Goal: Task Accomplishment & Management: Manage account settings

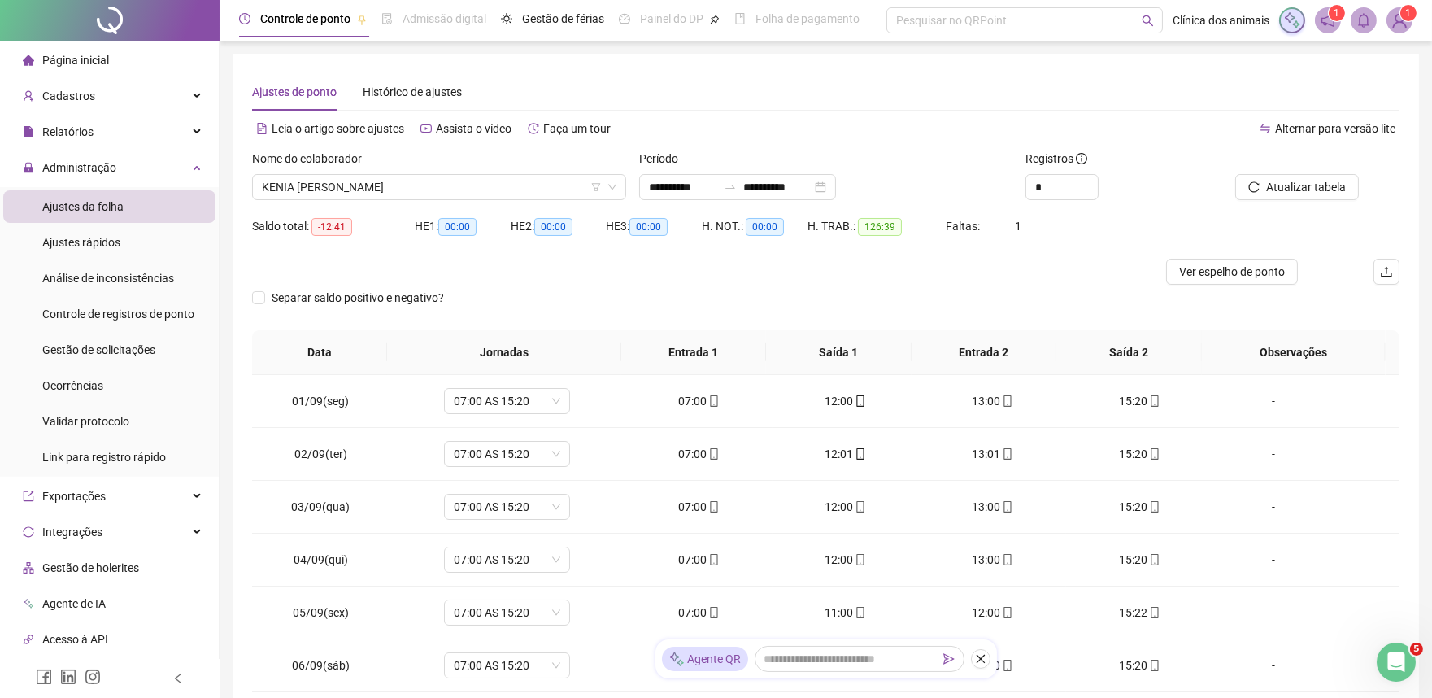
click at [626, 185] on div "Nome do colaborador KENIA CRISTINA RODRIGUES DA SILVA" at bounding box center [439, 181] width 387 height 63
click at [615, 182] on icon "down" at bounding box center [612, 187] width 10 height 10
click at [539, 180] on span "KENIA [PERSON_NAME]" at bounding box center [439, 187] width 354 height 24
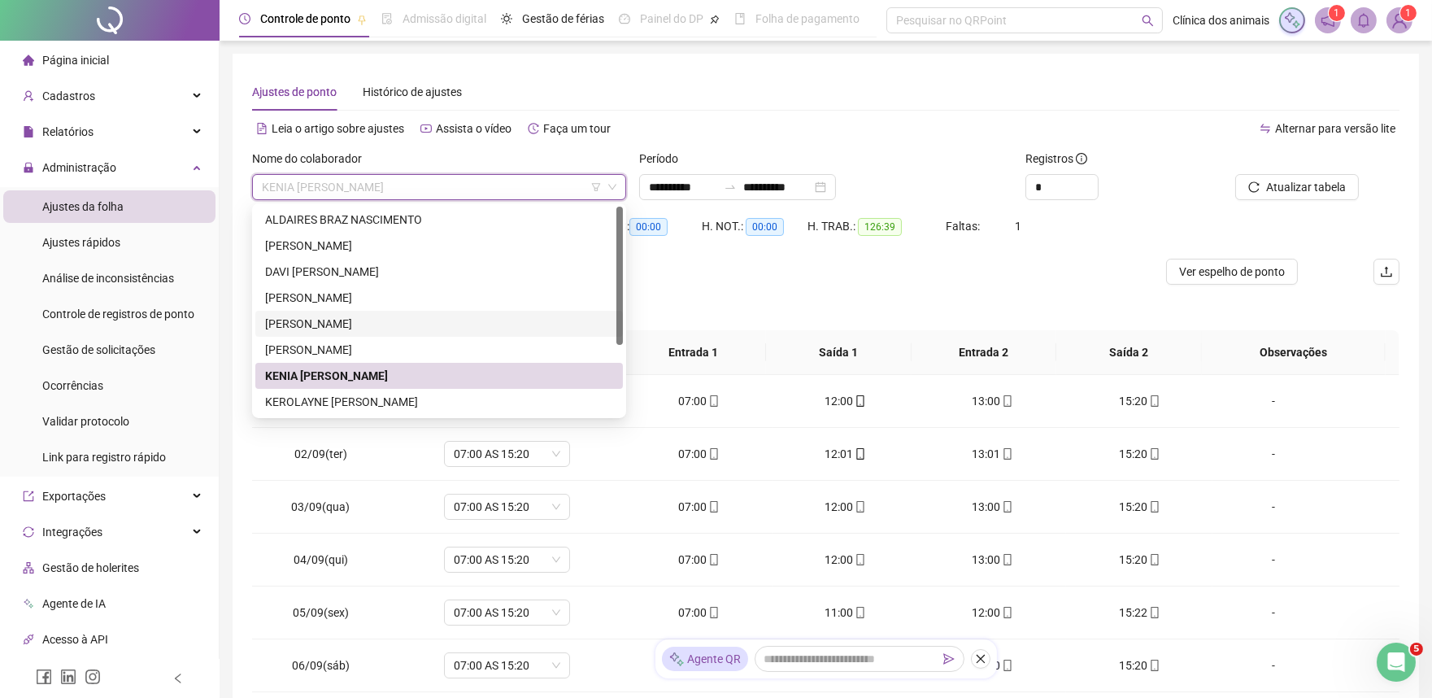
click at [388, 320] on div "[PERSON_NAME]" at bounding box center [439, 324] width 348 height 18
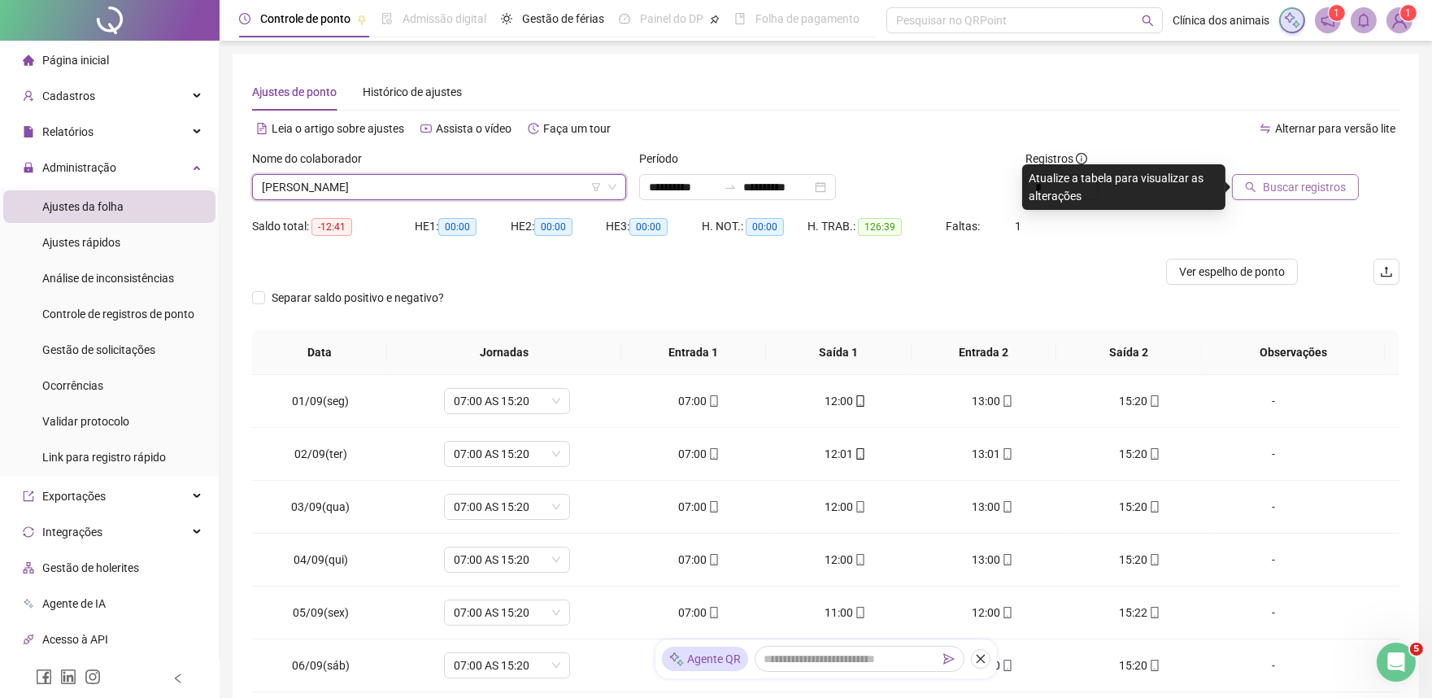
click at [1285, 193] on span "Buscar registros" at bounding box center [1304, 187] width 83 height 18
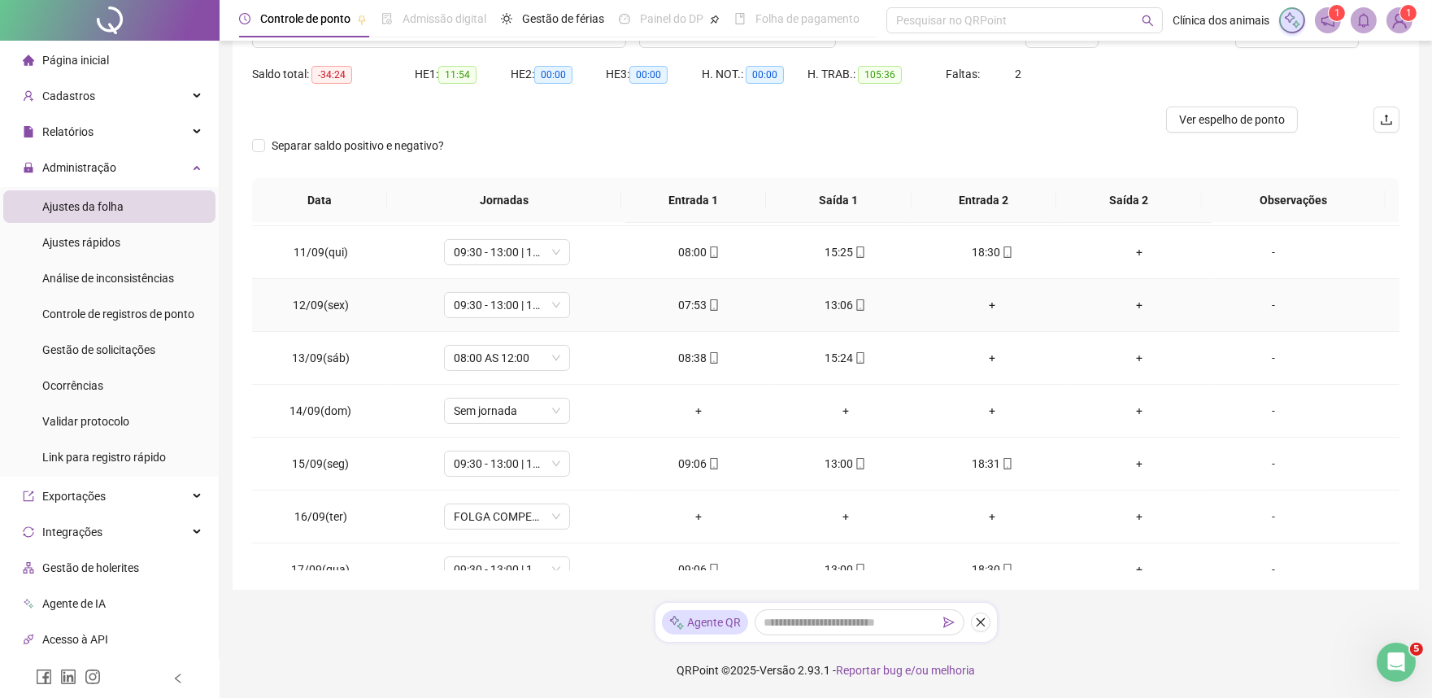
scroll to position [435, 0]
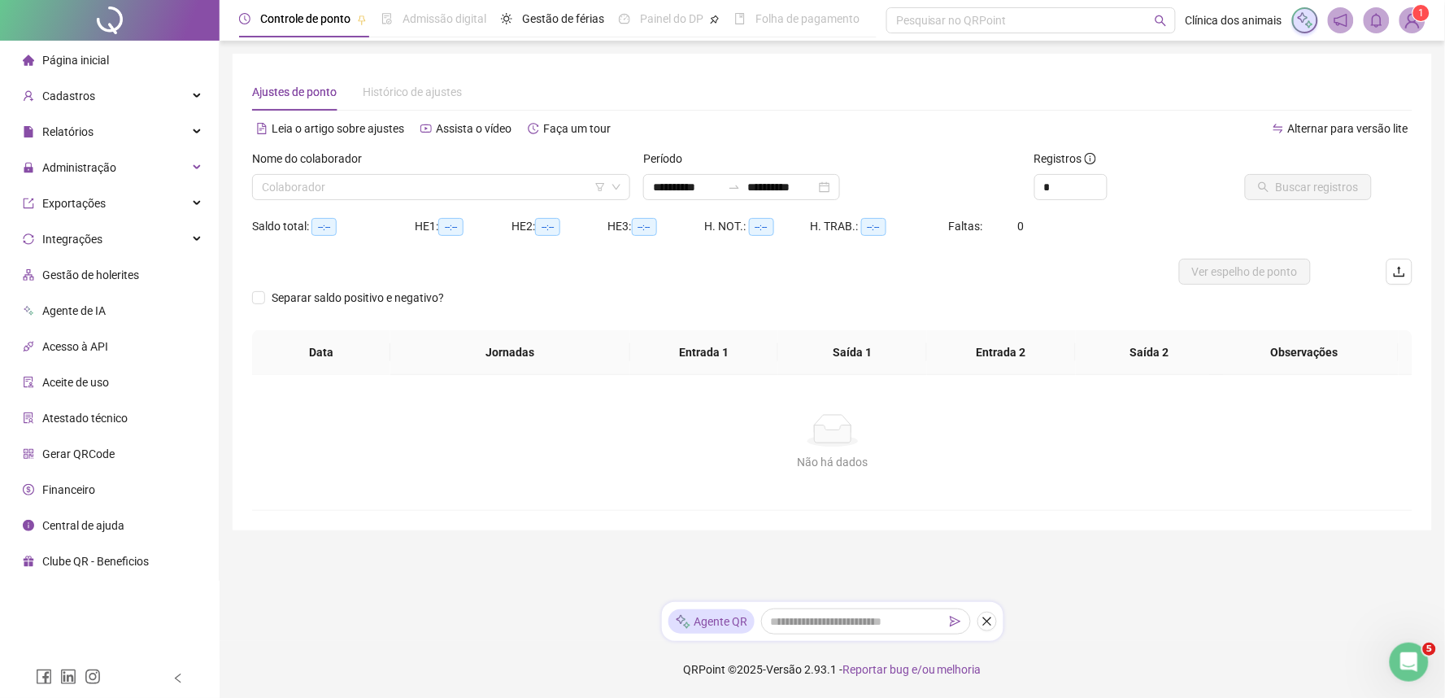
type input "**********"
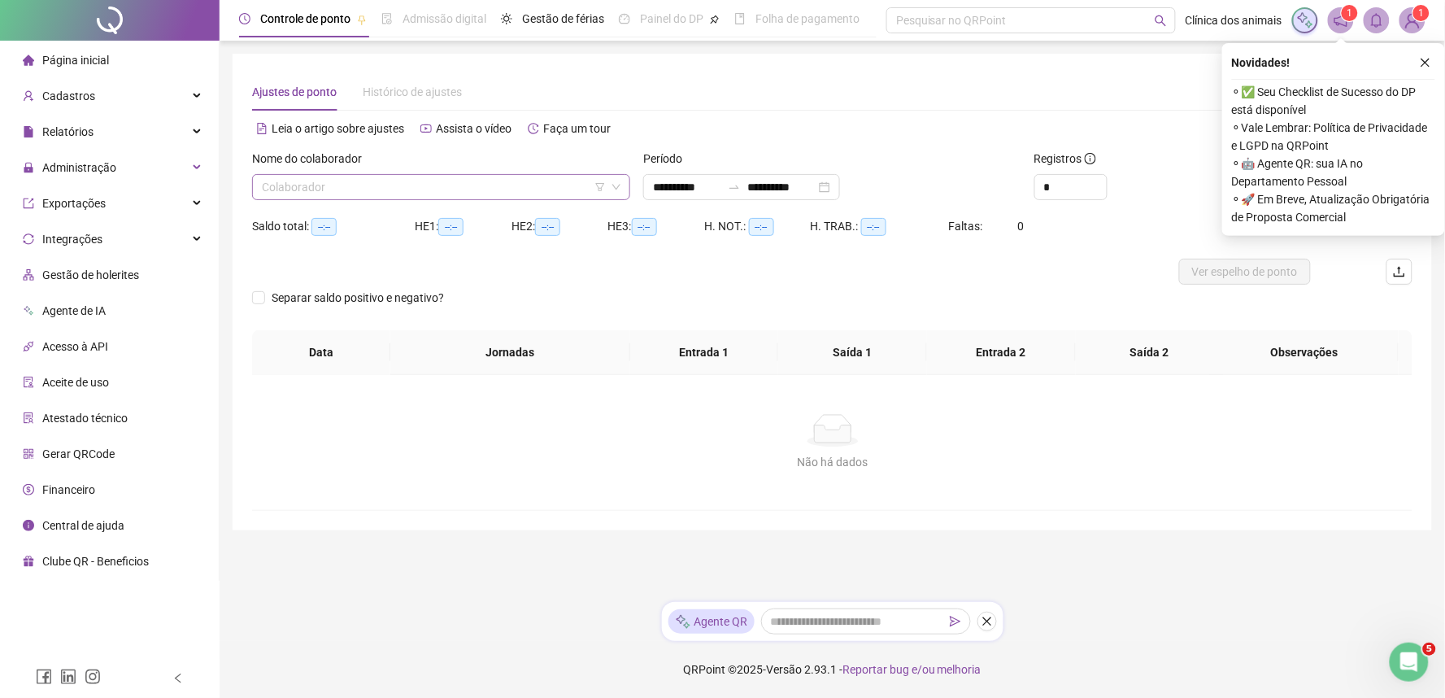
click at [572, 184] on input "search" at bounding box center [434, 187] width 344 height 24
type input "*****"
click at [521, 237] on div "HE 2: --:--" at bounding box center [559, 226] width 97 height 26
click at [526, 225] on div "HE 2: --:--" at bounding box center [559, 226] width 97 height 19
click at [558, 185] on input "search" at bounding box center [434, 187] width 344 height 24
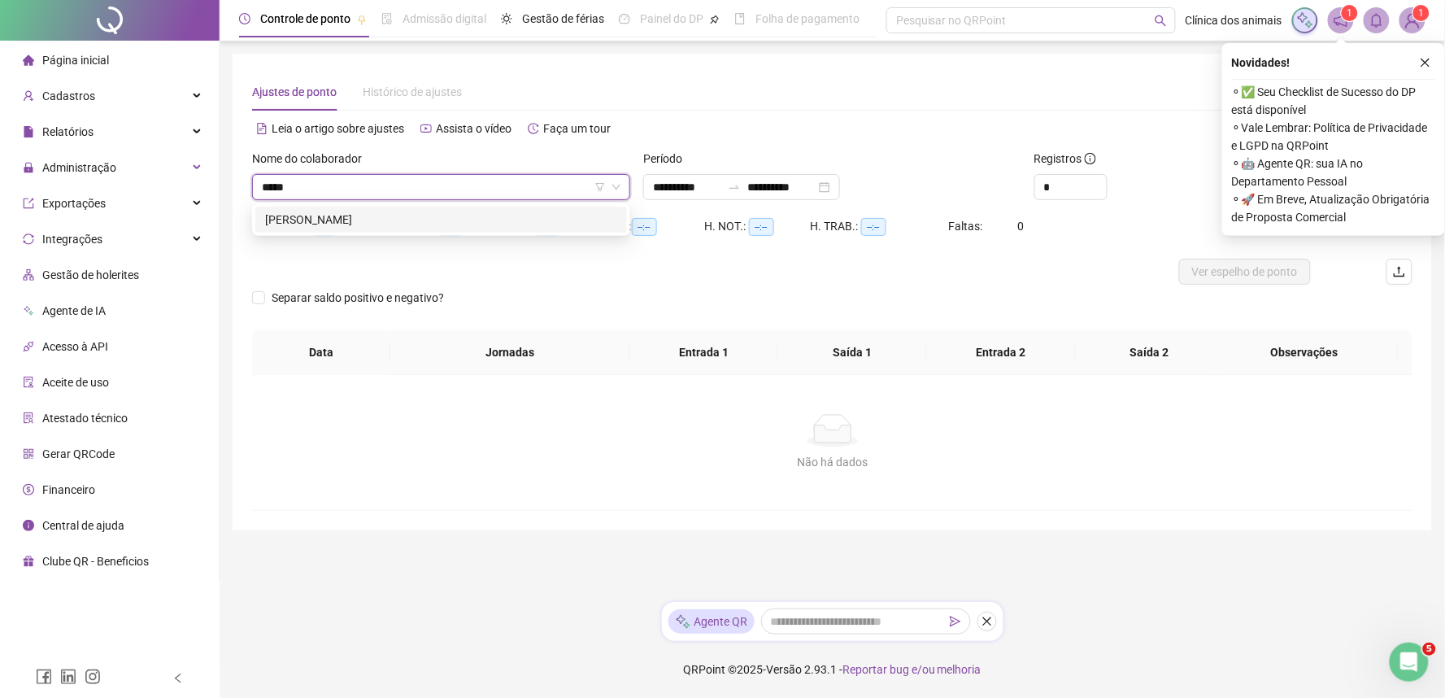
type input "******"
click at [566, 208] on div "[PERSON_NAME]" at bounding box center [441, 220] width 372 height 26
click at [1188, 214] on div "Saldo total: --:-- HE 1: --:-- HE 2: --:-- HE 3: --:-- H. NOT.: --:-- H. TRAB.:…" at bounding box center [832, 236] width 1160 height 46
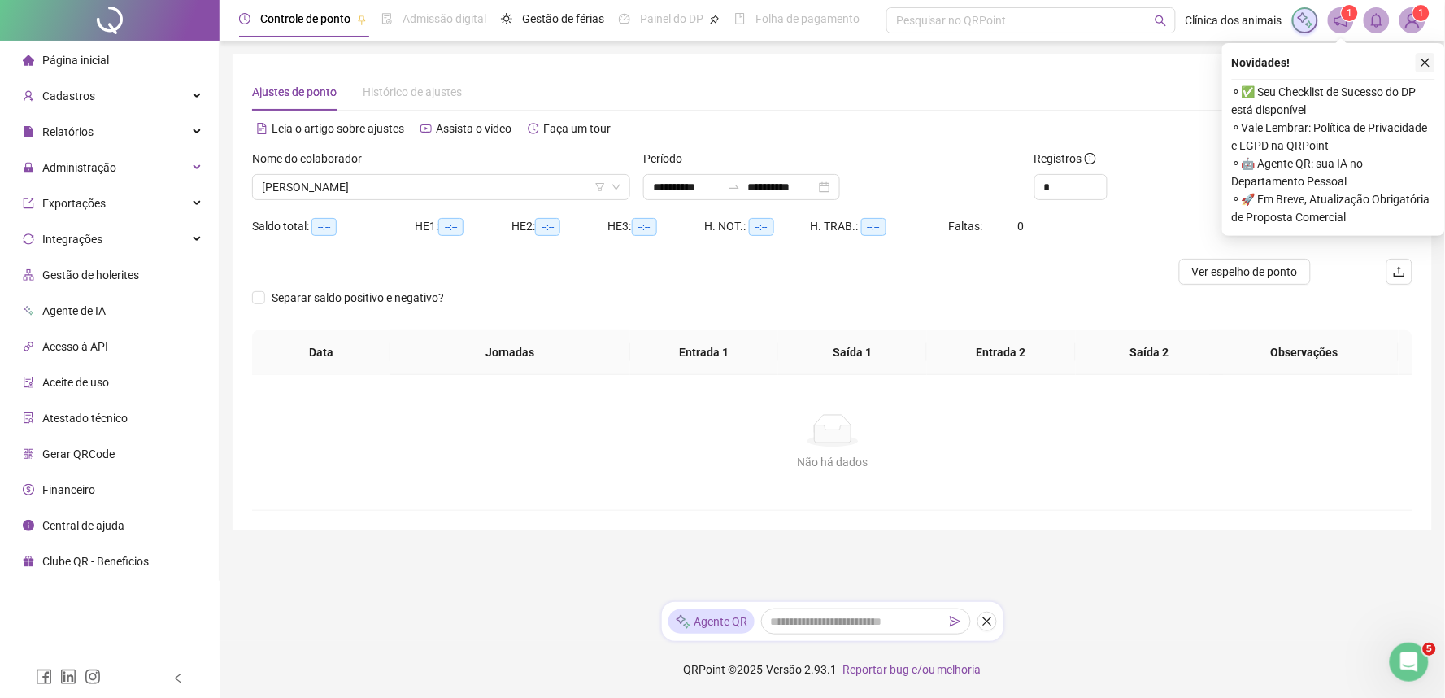
click at [1427, 59] on icon "close" at bounding box center [1425, 62] width 11 height 11
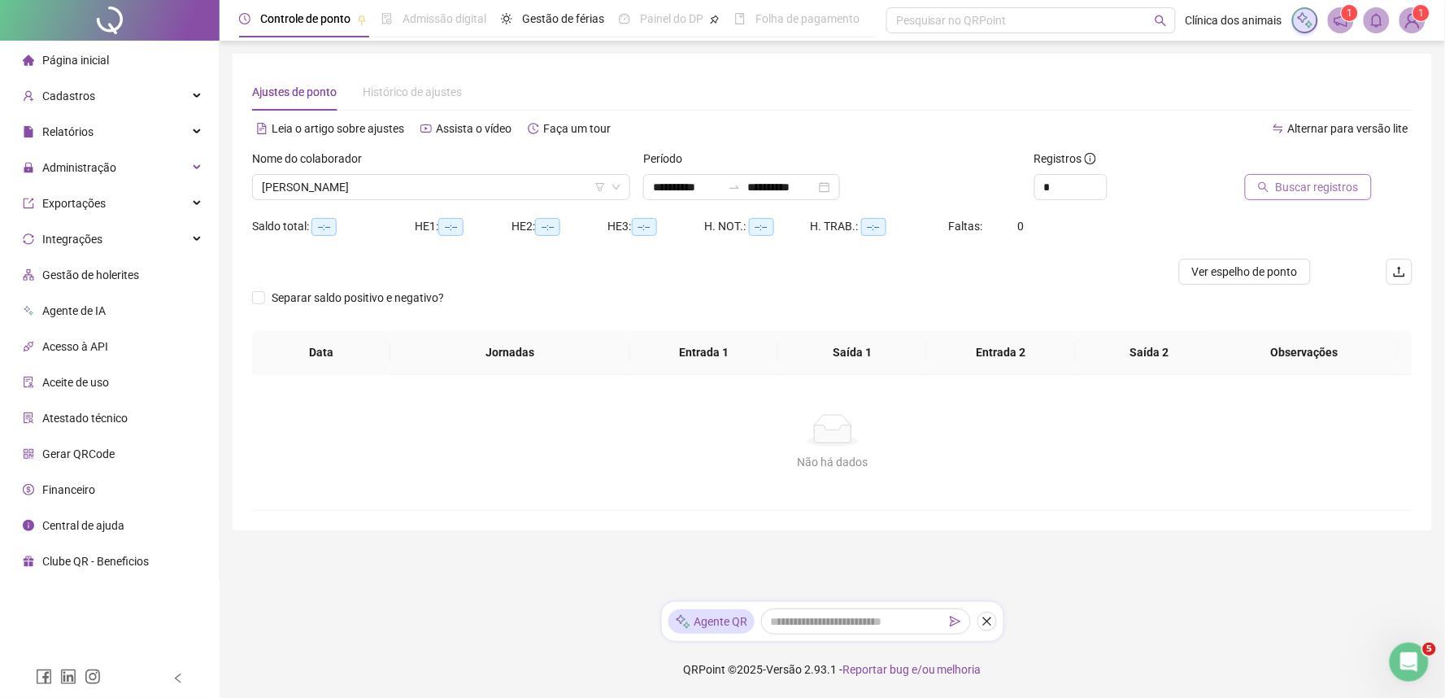
click at [1304, 182] on span "Buscar registros" at bounding box center [1317, 187] width 83 height 18
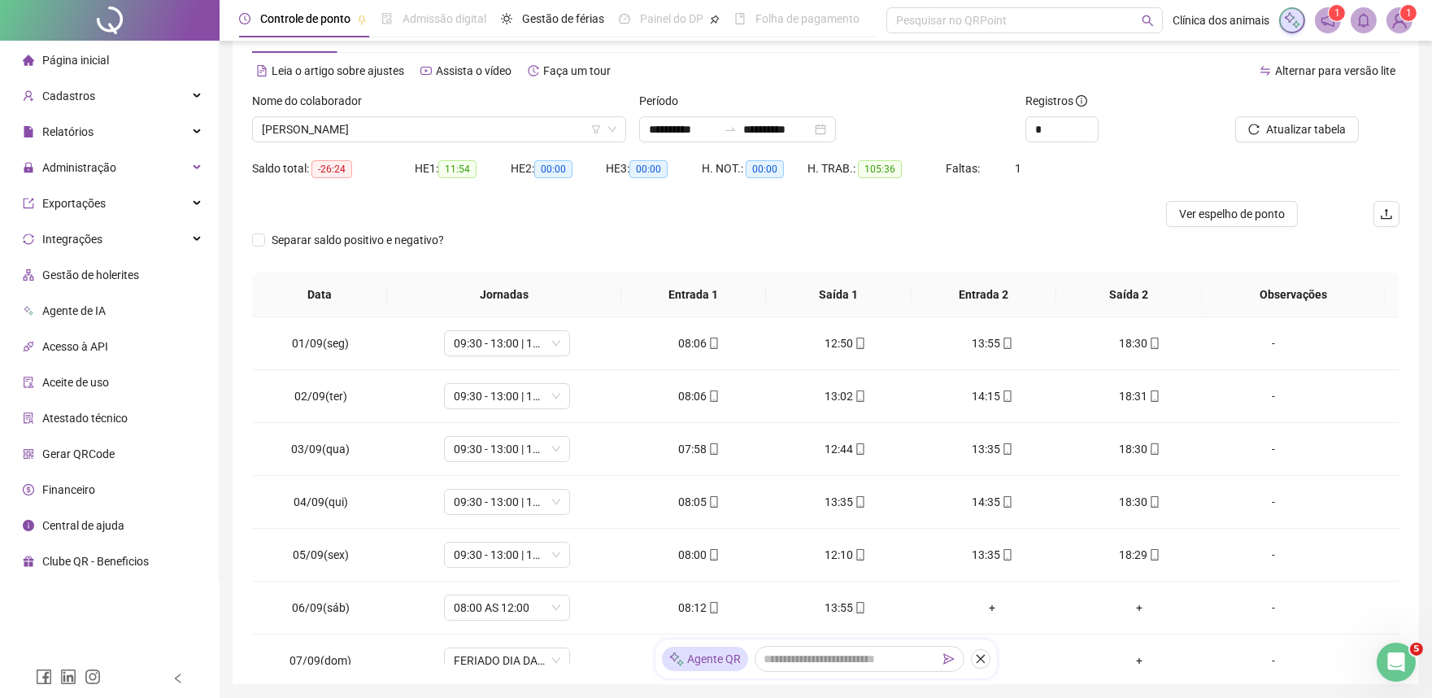
scroll to position [65, 0]
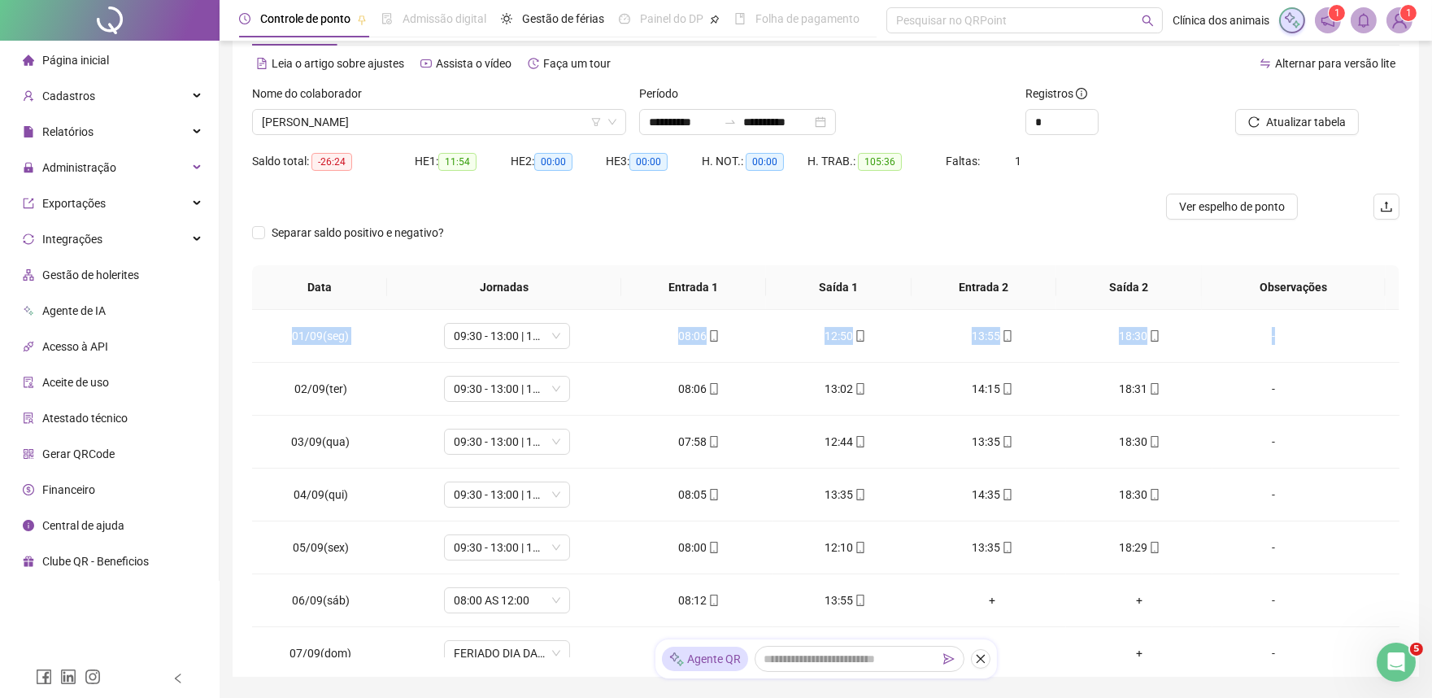
drag, startPoint x: 1385, startPoint y: 337, endPoint x: 1404, endPoint y: 346, distance: 21.5
click at [1404, 346] on div "**********" at bounding box center [826, 333] width 1186 height 688
click at [1382, 327] on td "-" at bounding box center [1305, 336] width 187 height 53
